Goal: Task Accomplishment & Management: Manage account settings

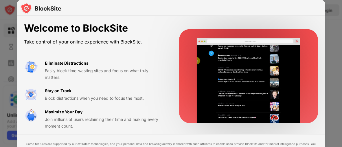
click at [319, 12] on div at bounding box center [171, 8] width 308 height 16
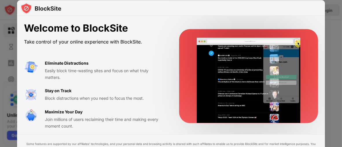
click at [326, 17] on div at bounding box center [171, 73] width 342 height 147
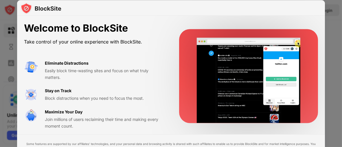
scroll to position [3, 0]
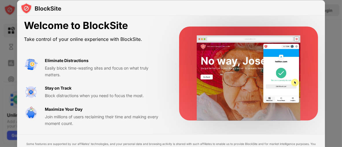
click at [0, 85] on div at bounding box center [171, 73] width 342 height 147
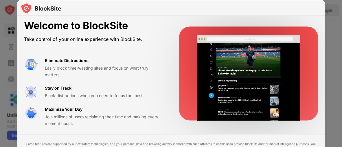
drag, startPoint x: 341, startPoint y: 108, endPoint x: 320, endPoint y: 73, distance: 41.4
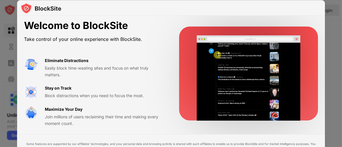
click at [341, 106] on div at bounding box center [171, 73] width 342 height 147
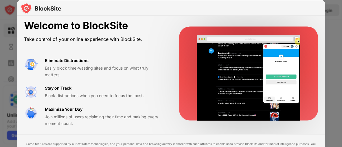
click at [319, 10] on div at bounding box center [171, 8] width 308 height 16
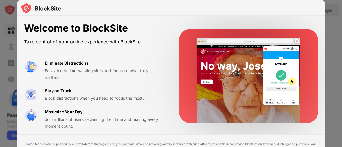
click at [183, 46] on div at bounding box center [248, 76] width 139 height 94
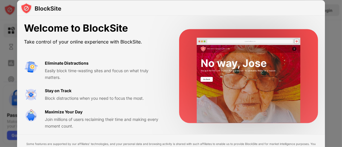
scroll to position [3, 0]
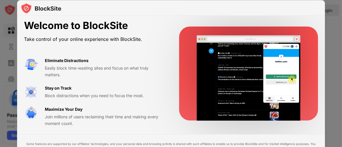
click at [205, 84] on video at bounding box center [249, 77] width 112 height 85
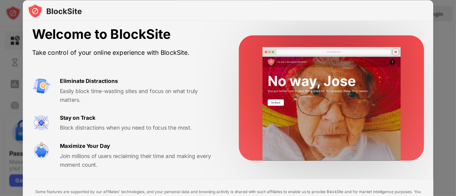
scroll to position [0, 0]
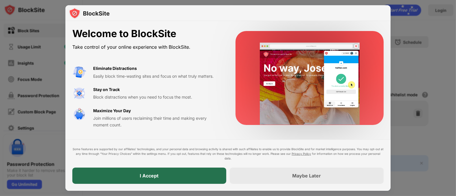
click at [180, 146] on div "I Accept" at bounding box center [149, 175] width 154 height 16
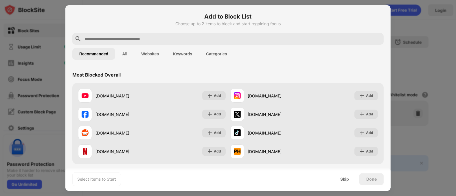
click at [178, 37] on input "text" at bounding box center [232, 38] width 297 height 7
paste input "**********"
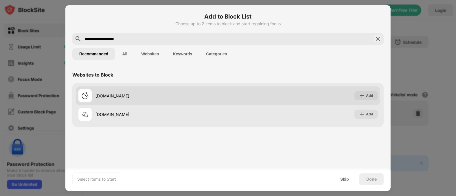
type input "**********"
click at [342, 99] on div "Add" at bounding box center [365, 95] width 23 height 9
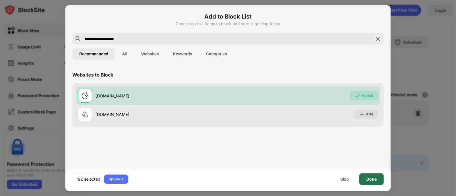
click at [342, 146] on div "Done" at bounding box center [371, 179] width 24 height 12
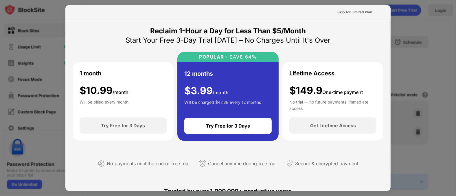
click at [342, 29] on div at bounding box center [228, 98] width 456 height 196
click at [342, 12] on div "Skip for Limited Plan" at bounding box center [354, 12] width 35 height 6
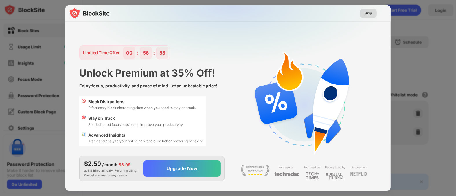
click at [342, 13] on div "Skip" at bounding box center [368, 13] width 17 height 9
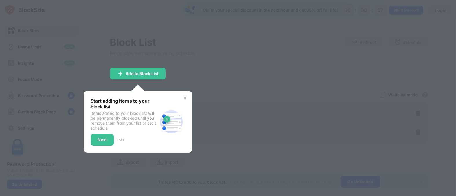
click at [212, 94] on div at bounding box center [228, 98] width 456 height 196
click at [154, 74] on div "Add to Block List" at bounding box center [142, 73] width 33 height 5
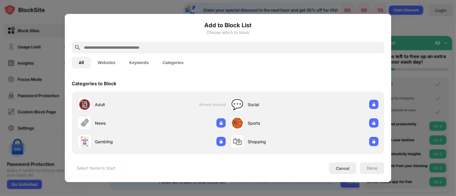
click at [175, 49] on input "text" at bounding box center [232, 47] width 299 height 7
paste input "**********"
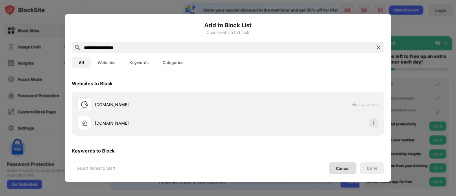
type input "**********"
click at [342, 146] on div "Cancel" at bounding box center [342, 168] width 27 height 12
